Goal: Task Accomplishment & Management: Use online tool/utility

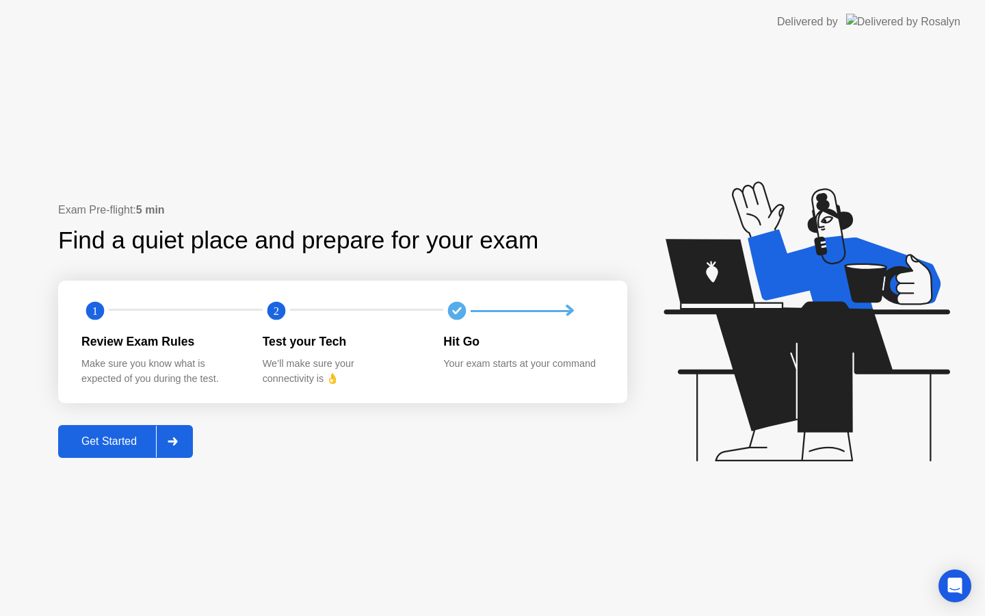
click at [152, 447] on div "Get Started" at bounding box center [109, 441] width 94 height 12
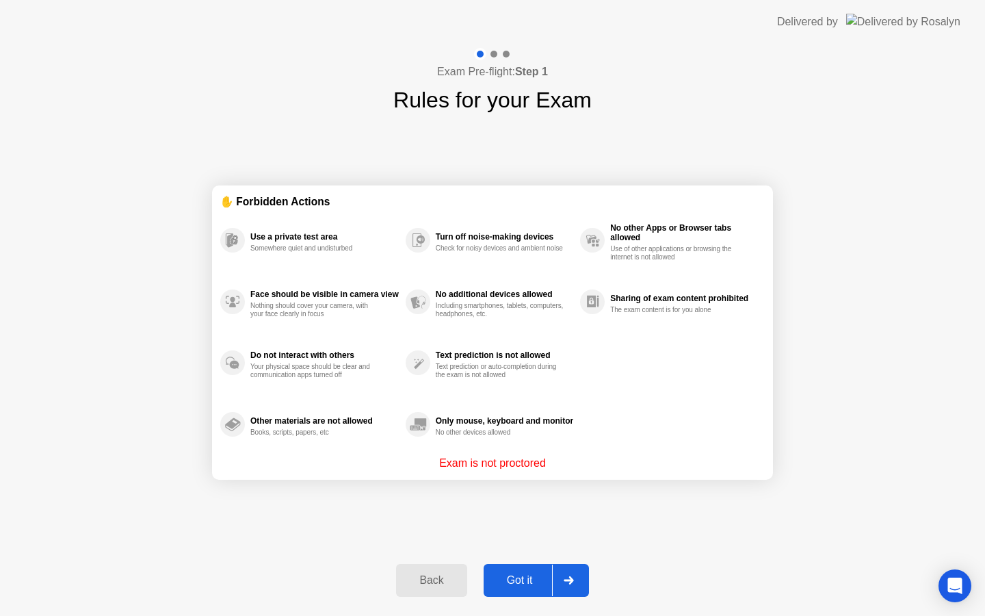
click at [529, 574] on div "Got it" at bounding box center [520, 580] width 64 height 12
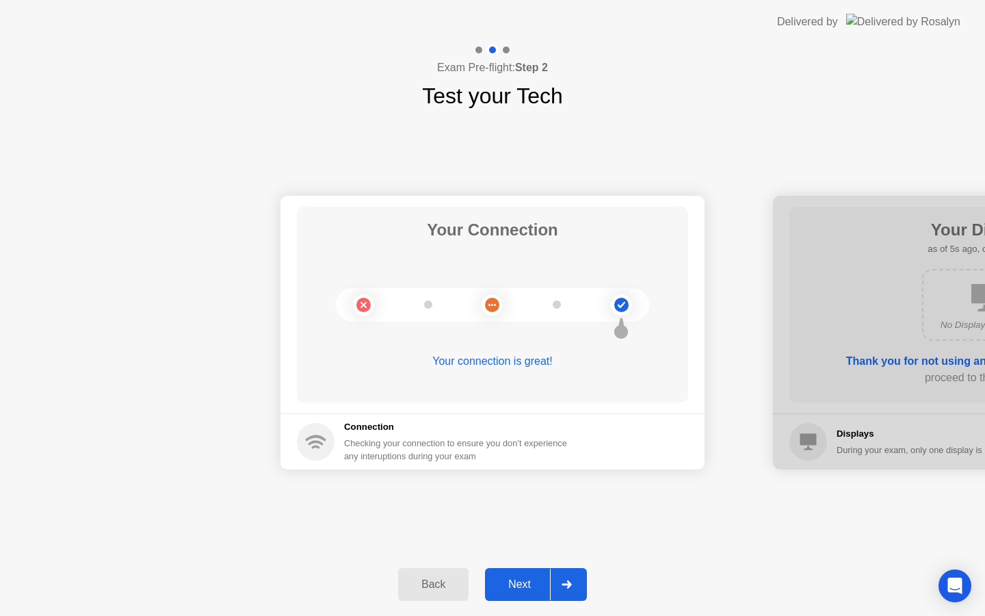
click at [537, 595] on button "Next" at bounding box center [536, 584] width 102 height 33
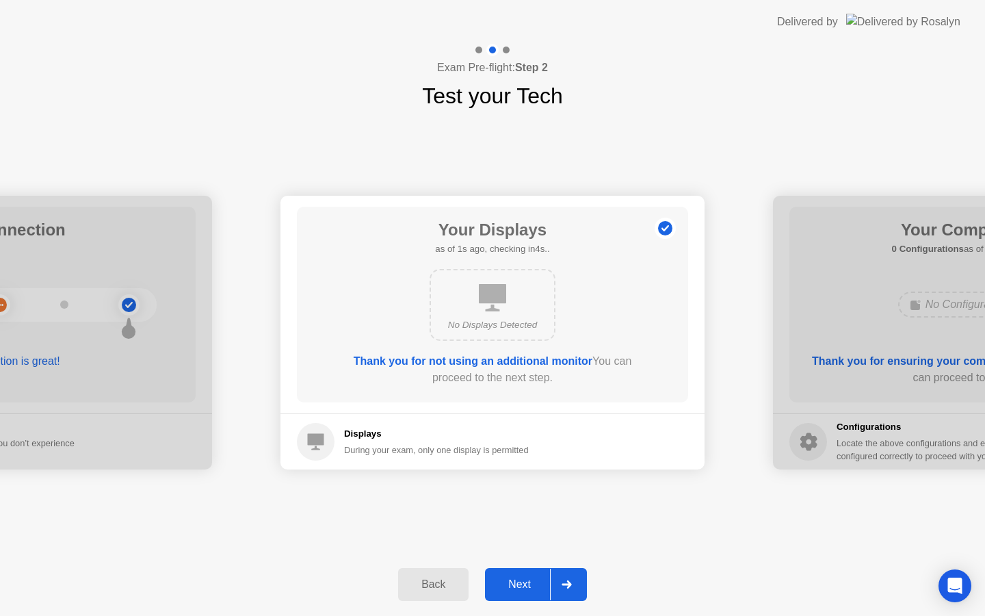
click at [525, 584] on div "Next" at bounding box center [519, 584] width 61 height 12
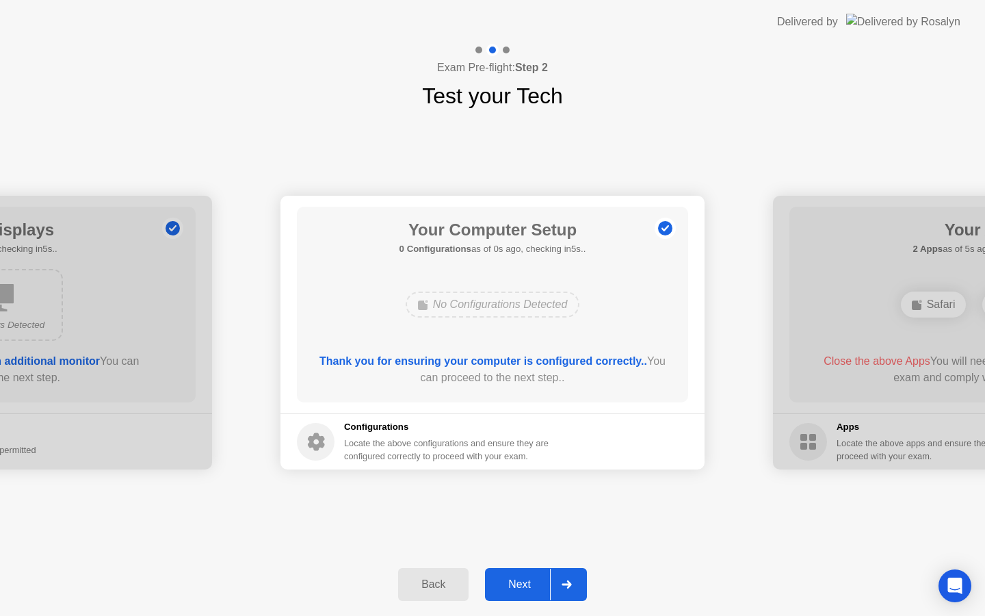
click at [525, 584] on div "Next" at bounding box center [519, 584] width 61 height 12
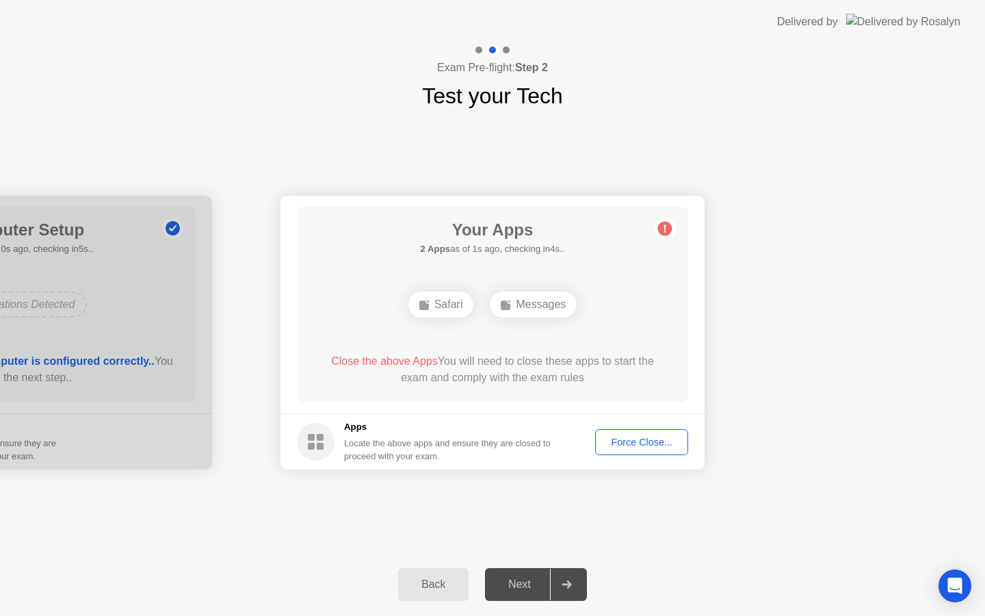
click at [600, 447] on div "Force Close..." at bounding box center [641, 441] width 83 height 11
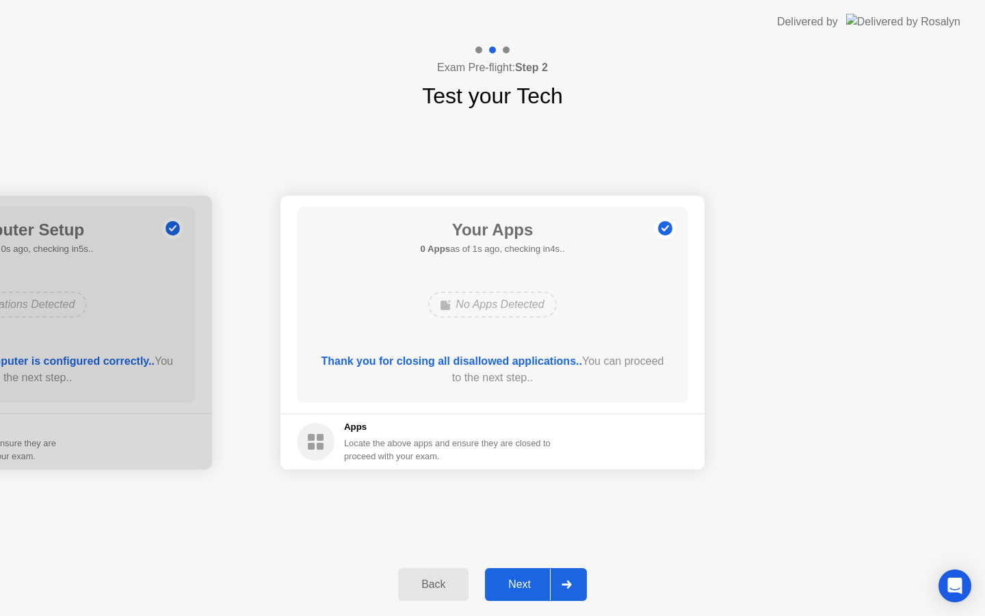
click at [534, 583] on div "Next" at bounding box center [519, 584] width 61 height 12
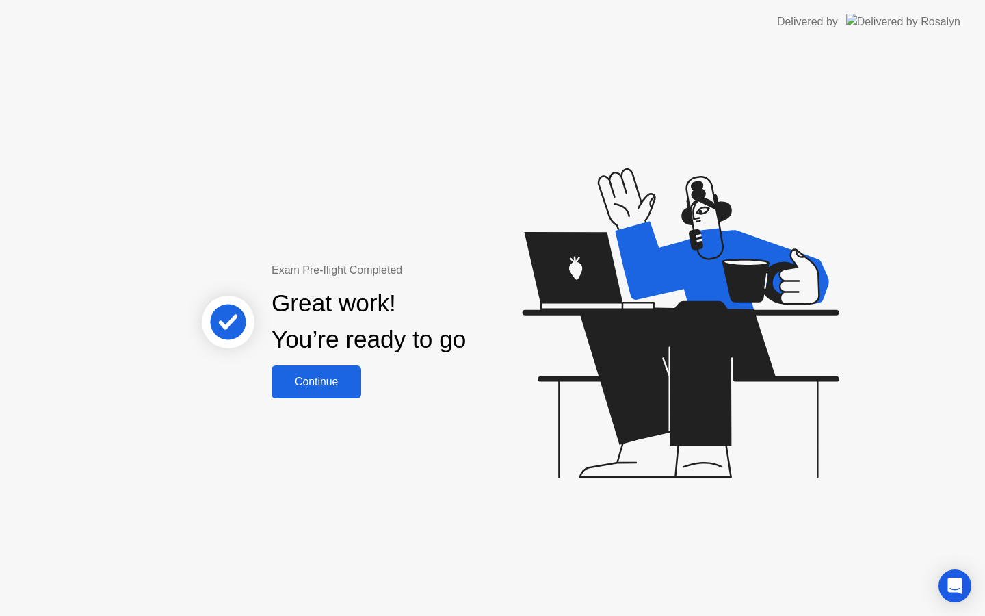
click at [326, 388] on div "Continue" at bounding box center [316, 382] width 81 height 12
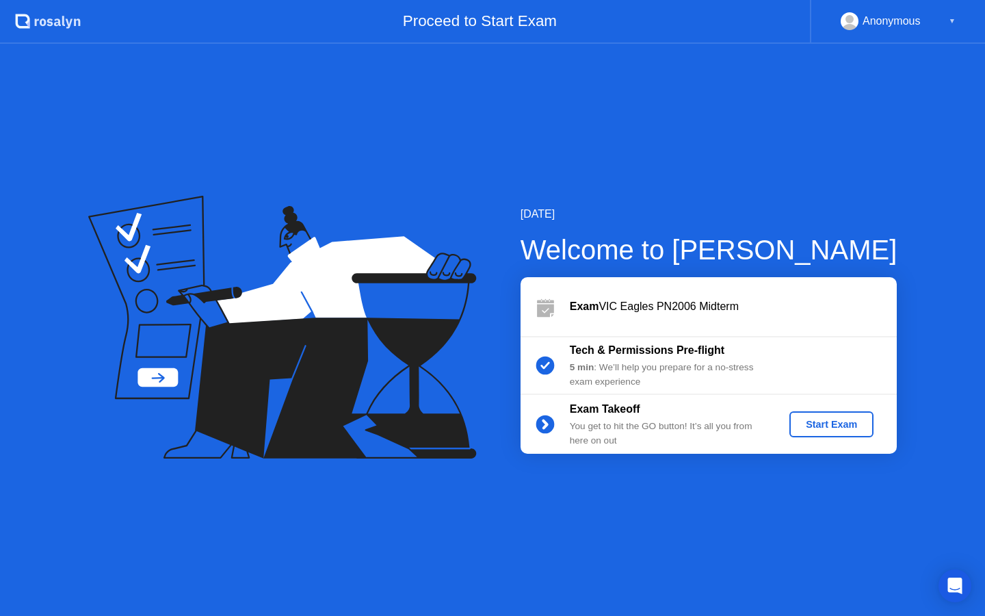
click at [823, 433] on button "Start Exam" at bounding box center [832, 424] width 84 height 26
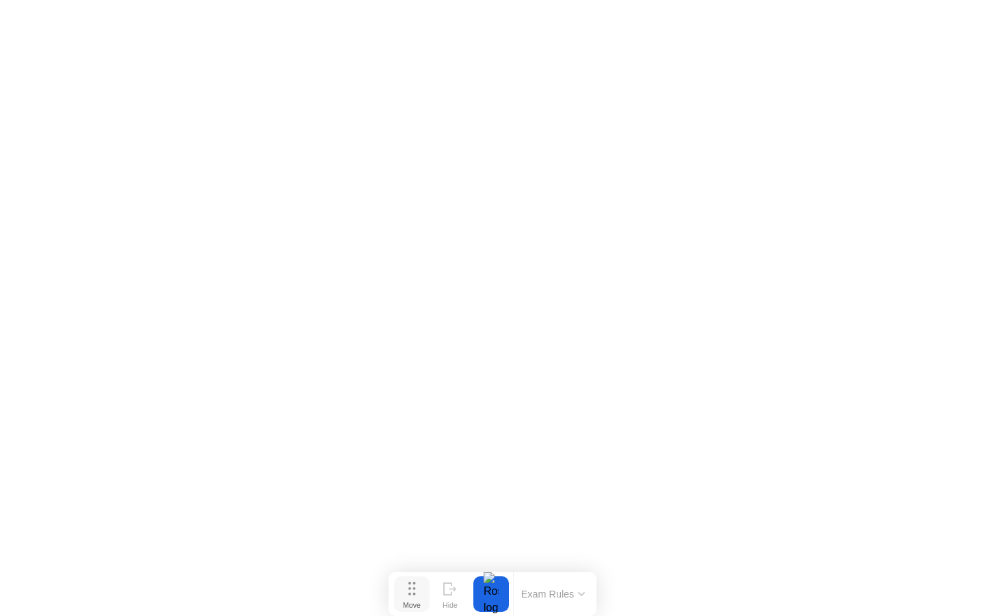
click at [416, 590] on button "Move" at bounding box center [412, 594] width 36 height 36
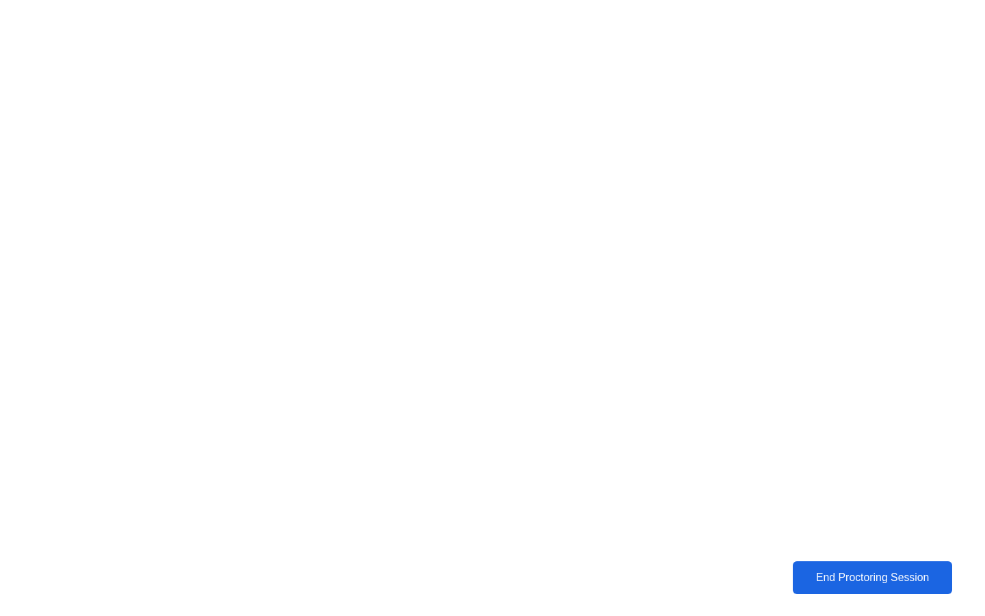
click at [852, 575] on div "End Proctoring Session" at bounding box center [872, 577] width 151 height 12
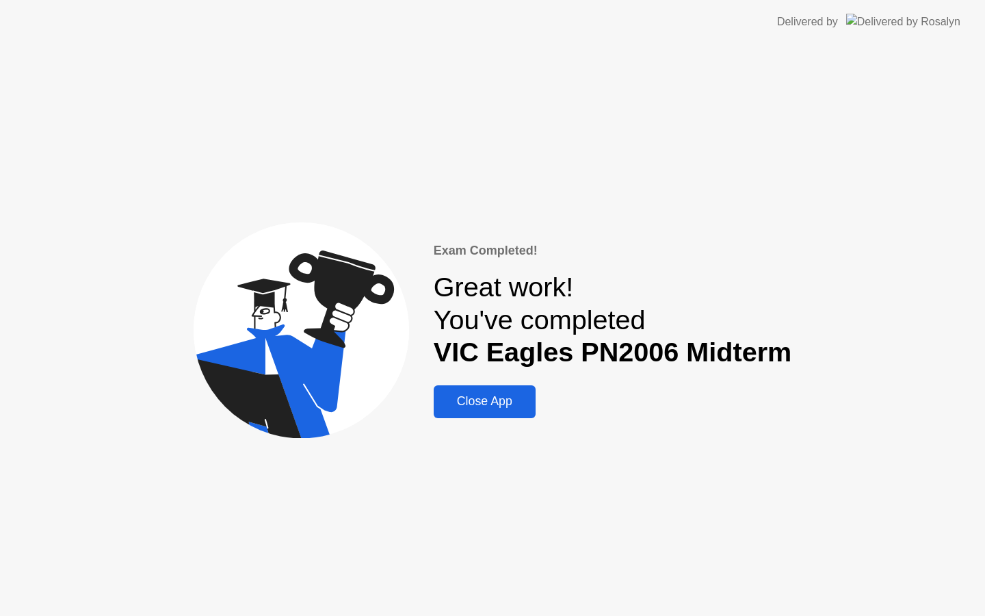
click at [476, 390] on button "Close App" at bounding box center [485, 401] width 102 height 33
